Goal: Task Accomplishment & Management: Use online tool/utility

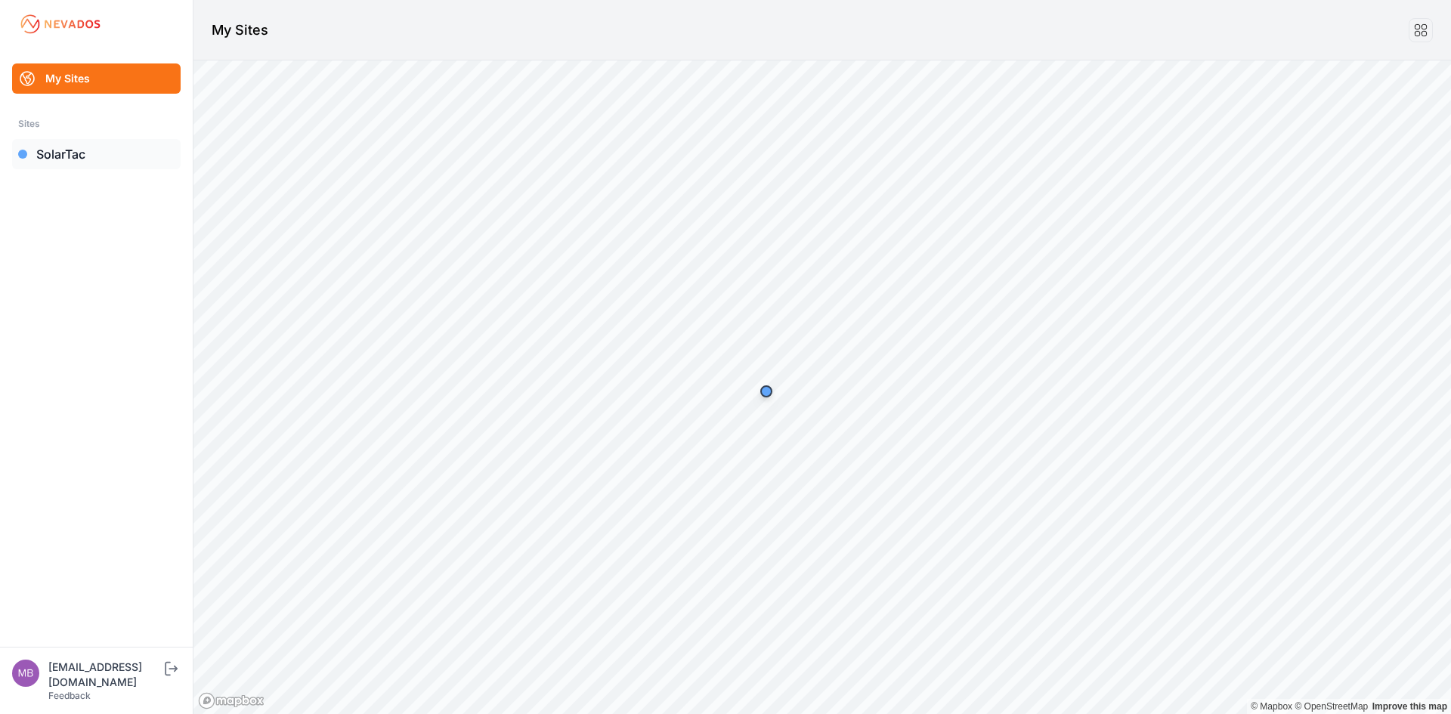
click at [85, 156] on link "SolarTac" at bounding box center [96, 154] width 169 height 30
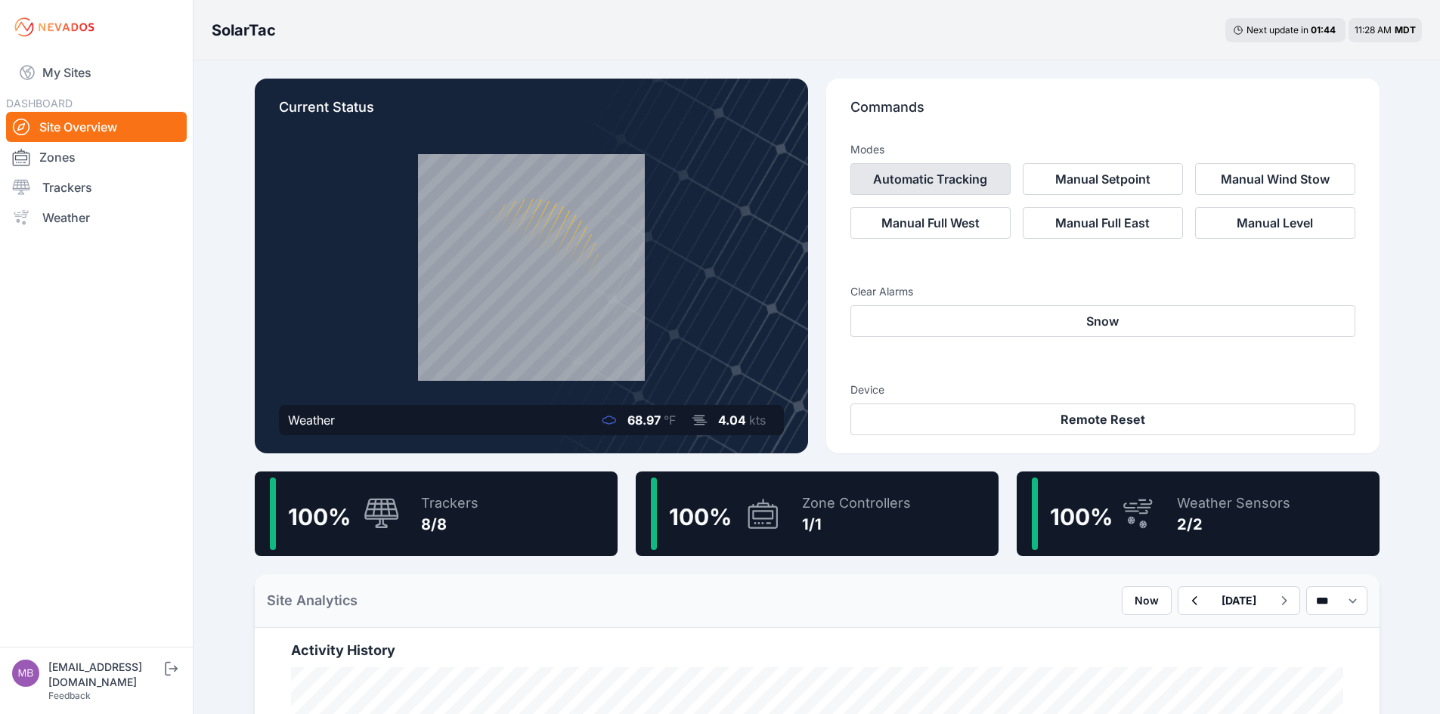
click at [953, 178] on button "Automatic Tracking" at bounding box center [930, 179] width 160 height 32
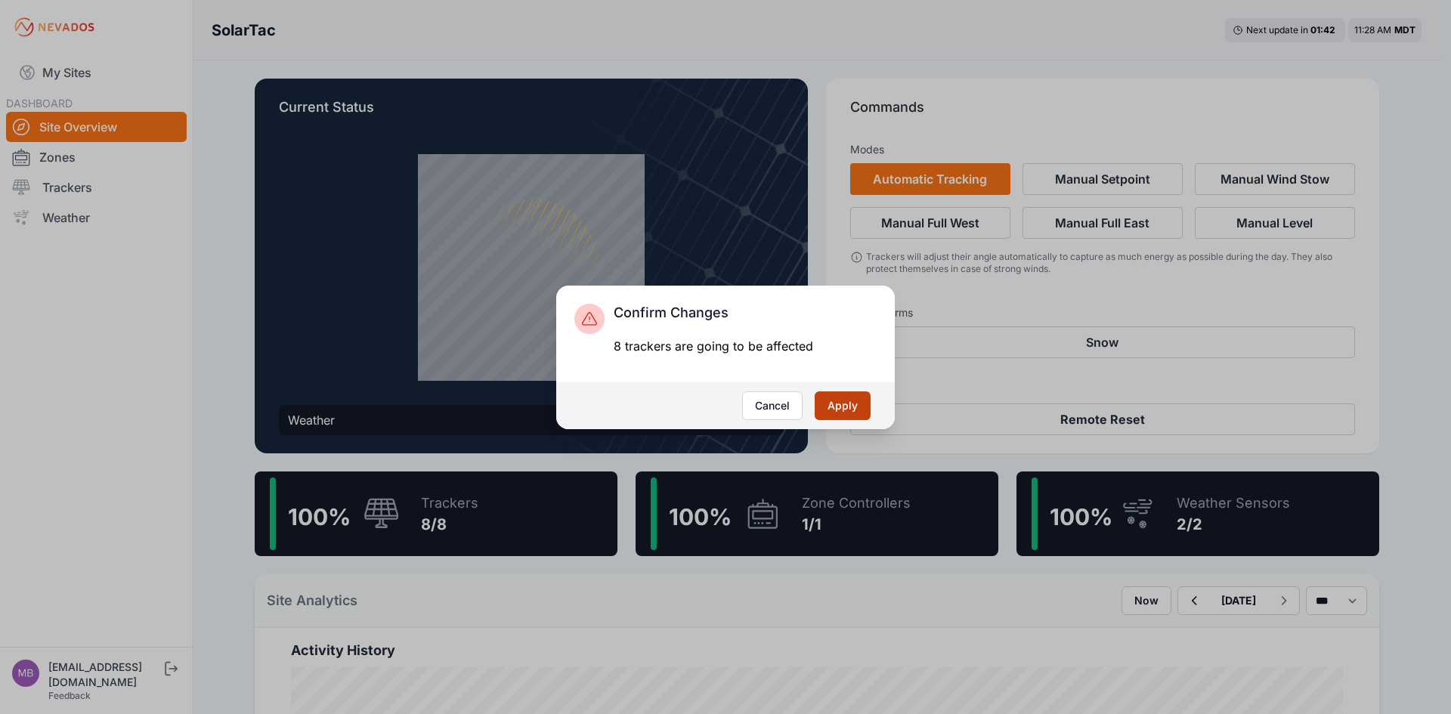
click at [839, 401] on button "Apply" at bounding box center [843, 406] width 56 height 29
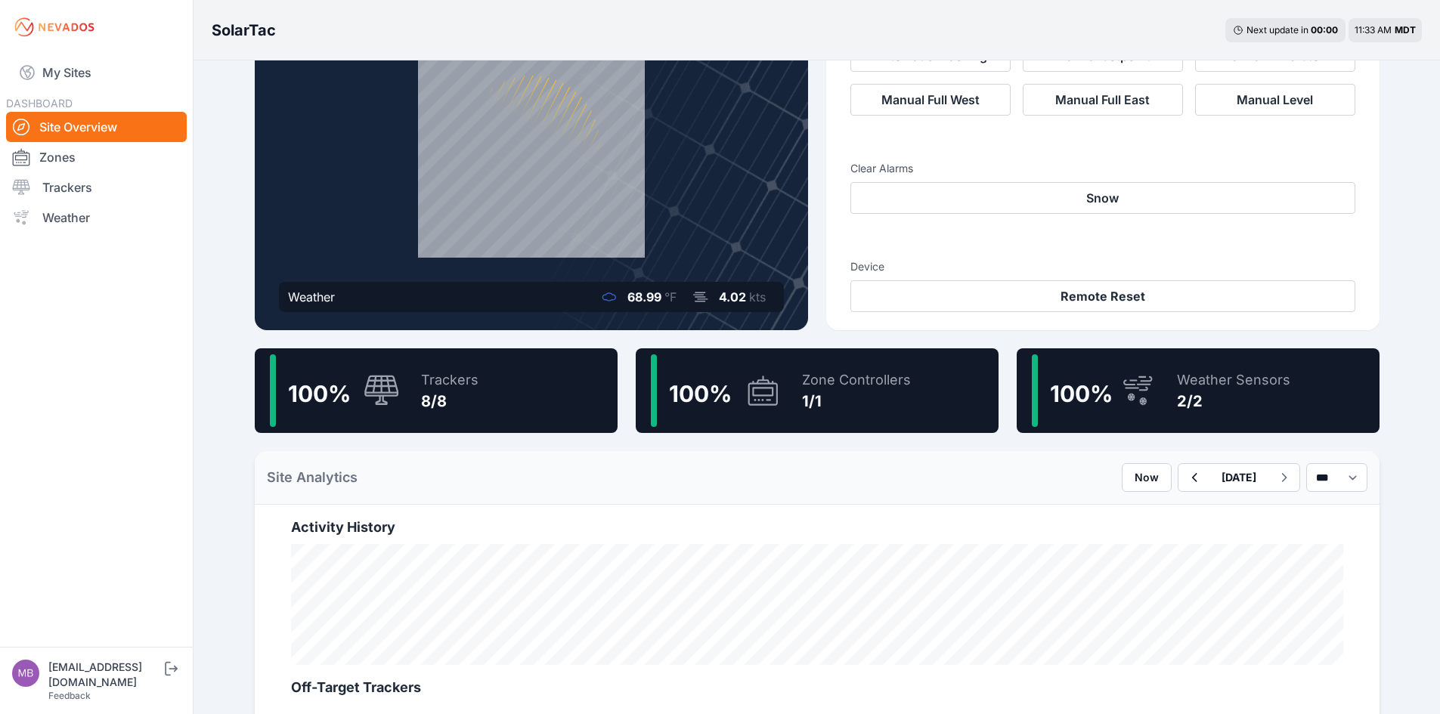
scroll to position [124, 0]
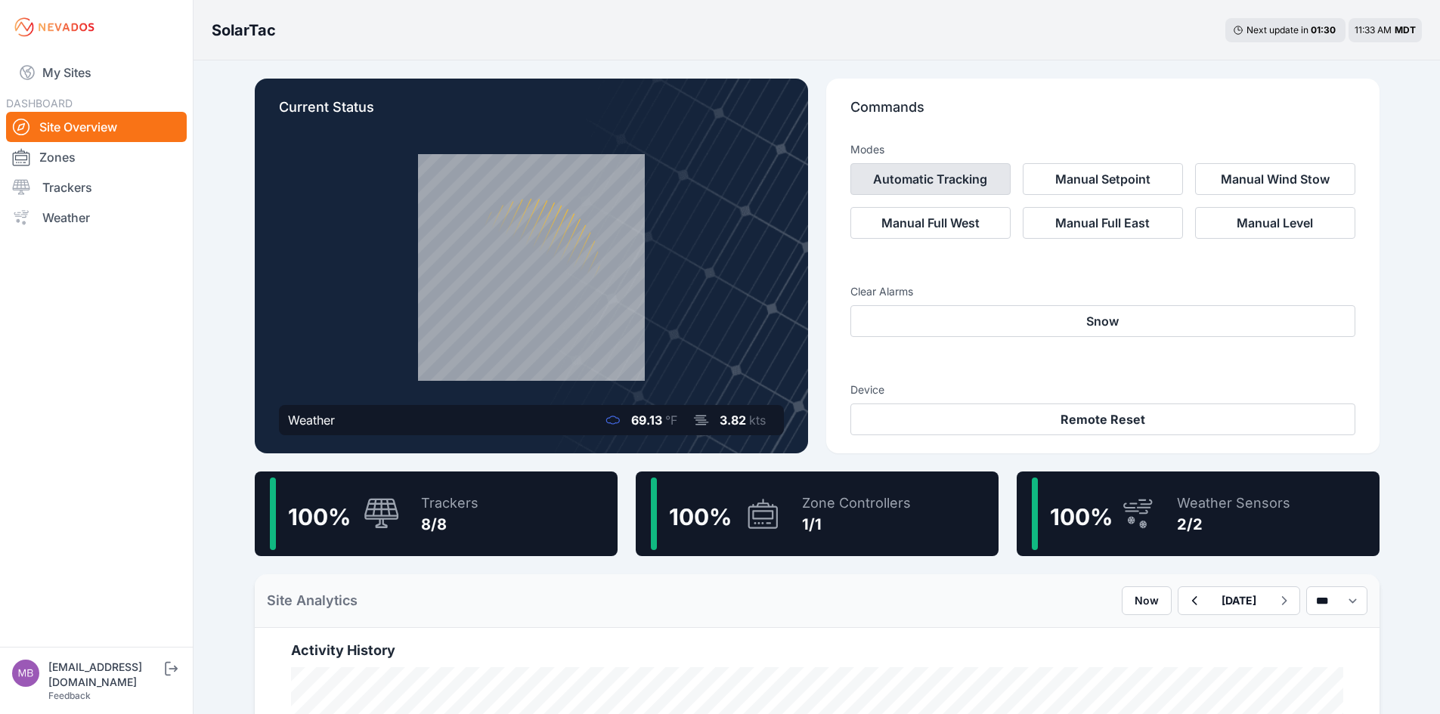
click at [950, 181] on button "Automatic Tracking" at bounding box center [930, 179] width 160 height 32
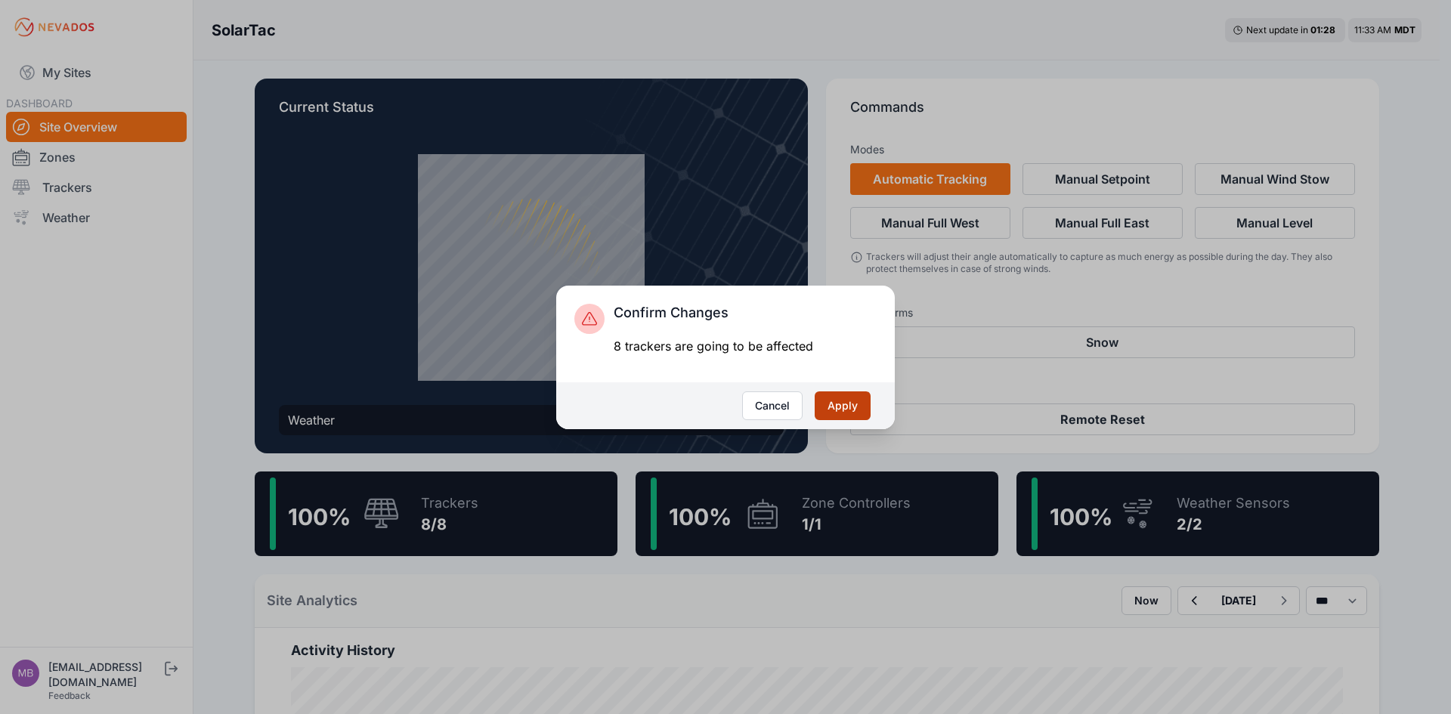
click at [847, 407] on button "Apply" at bounding box center [843, 406] width 56 height 29
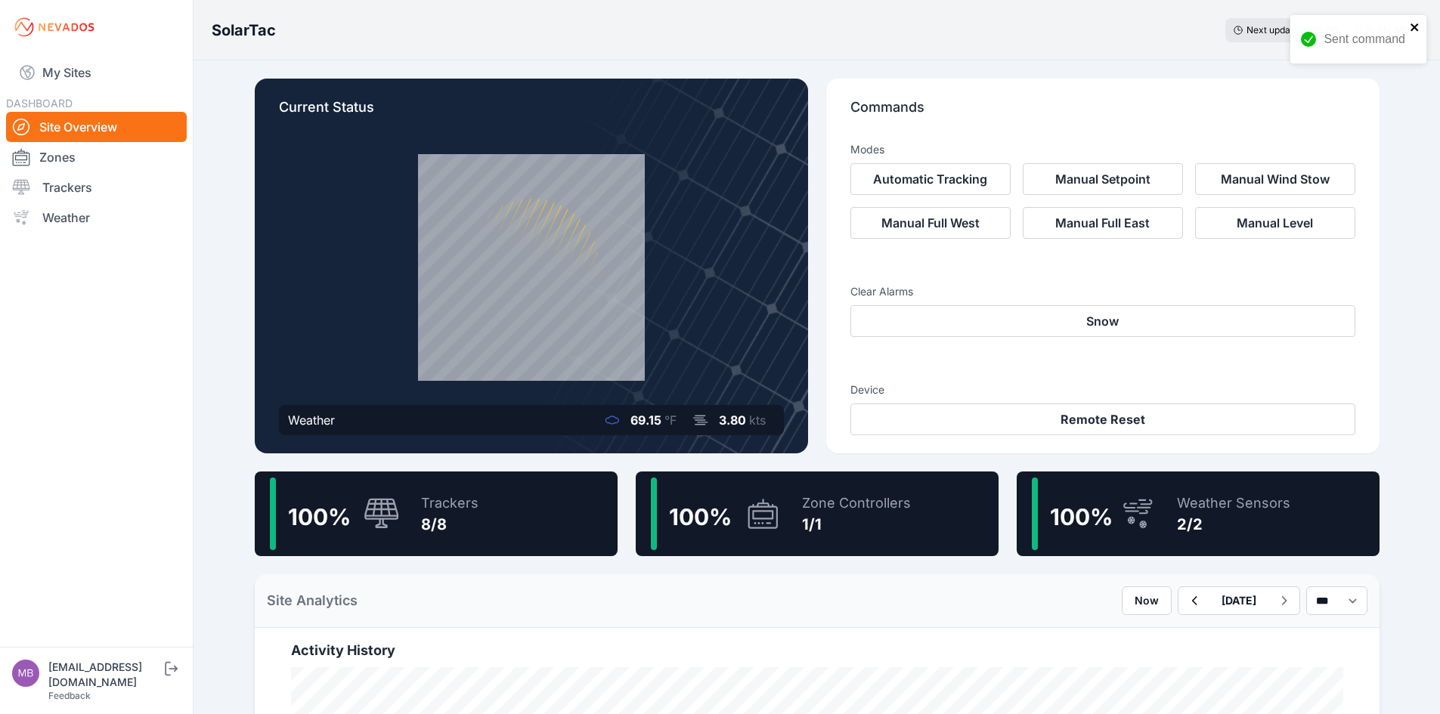
click at [1416, 24] on icon "close" at bounding box center [1415, 27] width 11 height 12
